Goal: Navigation & Orientation: Find specific page/section

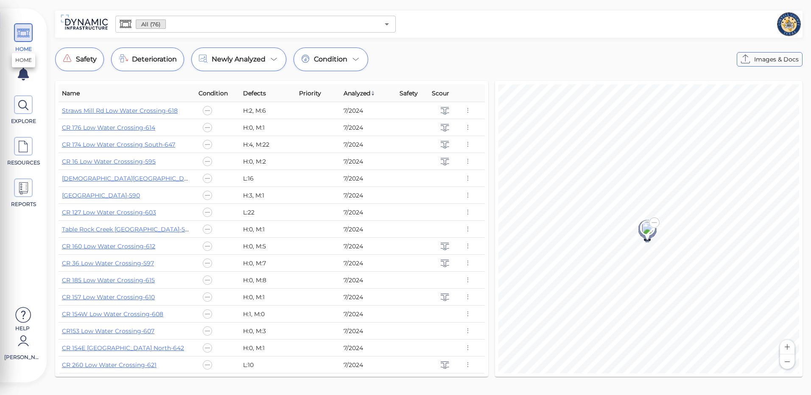
click at [22, 31] on icon at bounding box center [23, 33] width 13 height 19
click at [30, 146] on span at bounding box center [23, 146] width 19 height 19
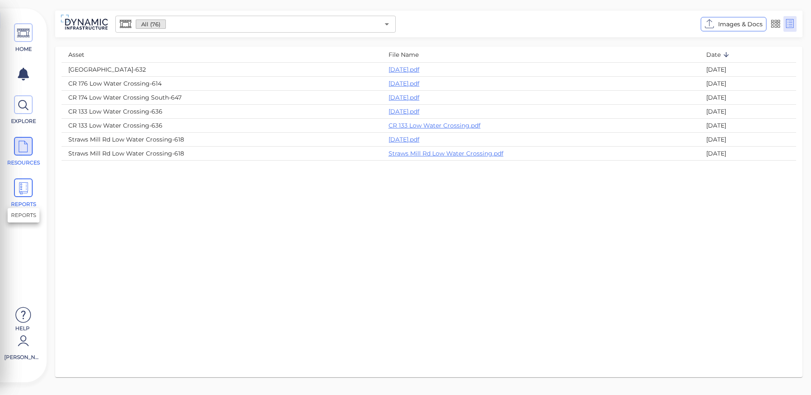
click at [26, 183] on icon at bounding box center [23, 188] width 13 height 19
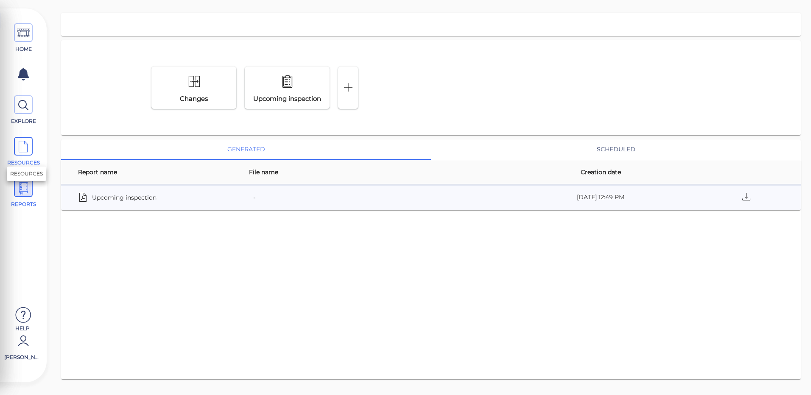
click at [27, 151] on icon at bounding box center [23, 146] width 13 height 19
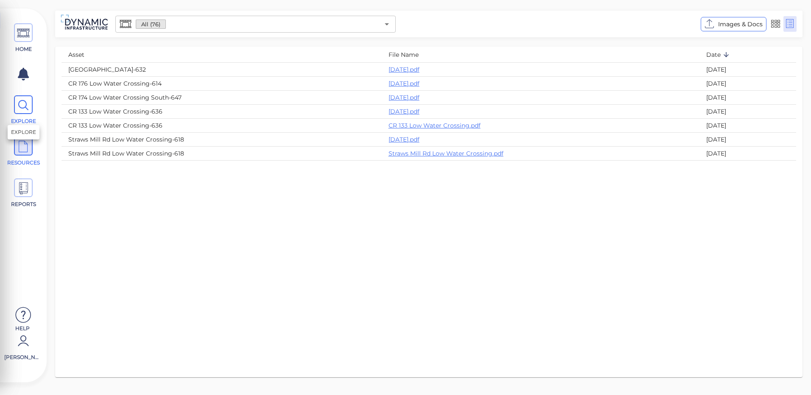
click at [22, 102] on icon at bounding box center [23, 105] width 13 height 19
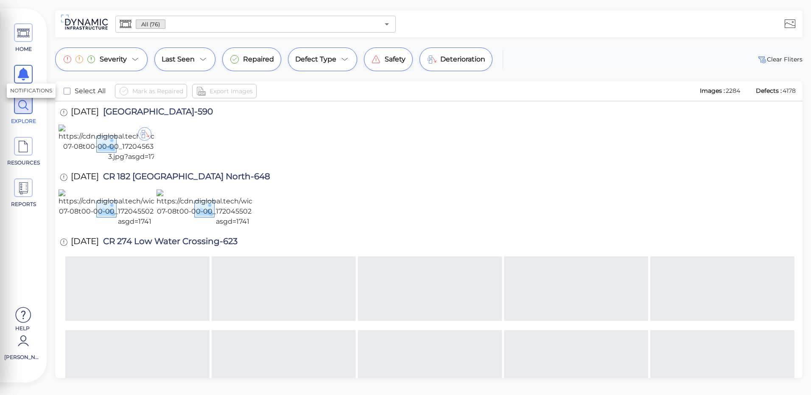
click at [22, 69] on icon at bounding box center [23, 74] width 11 height 13
click at [22, 74] on icon at bounding box center [23, 74] width 11 height 13
click at [25, 33] on icon at bounding box center [23, 33] width 13 height 19
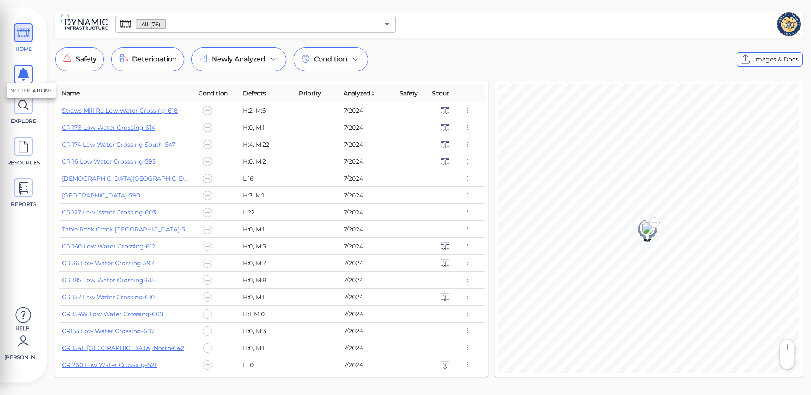
click at [23, 76] on icon at bounding box center [23, 74] width 11 height 13
